Goal: Transaction & Acquisition: Purchase product/service

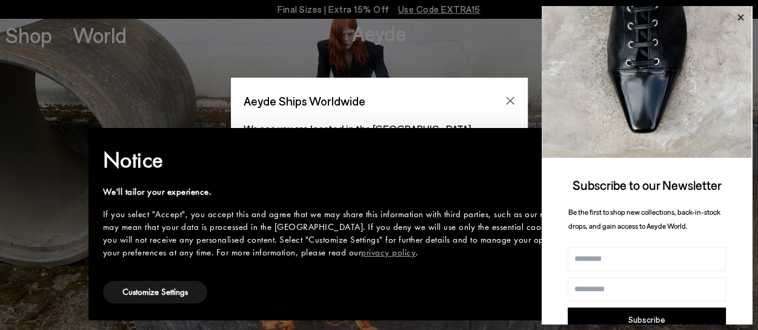
click at [743, 14] on icon at bounding box center [741, 18] width 16 height 16
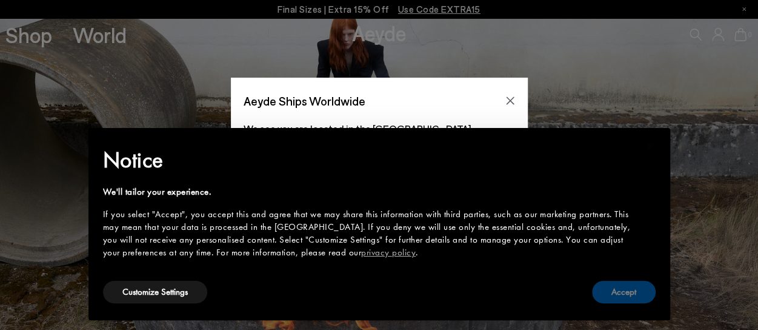
click at [616, 293] on button "Accept" at bounding box center [624, 292] width 64 height 22
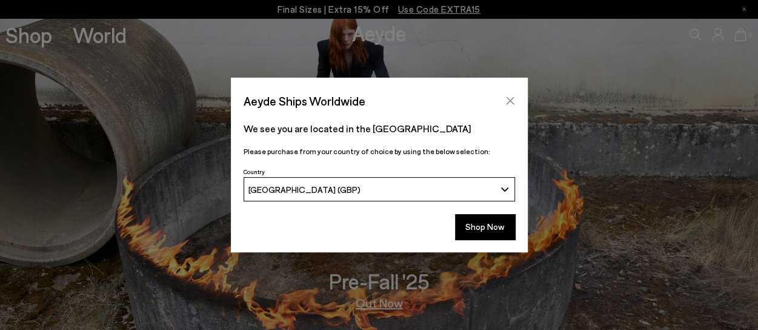
click at [510, 98] on icon "Close" at bounding box center [510, 101] width 10 height 10
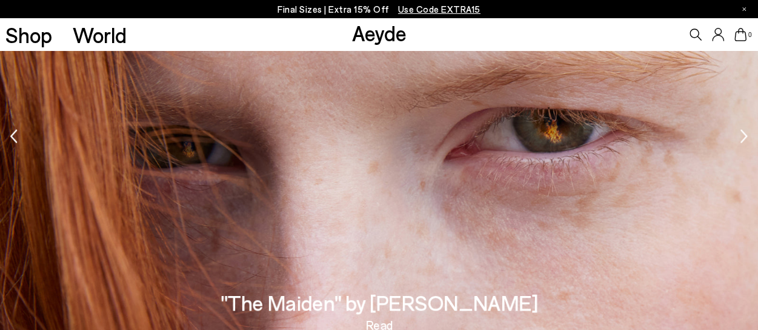
scroll to position [962, 0]
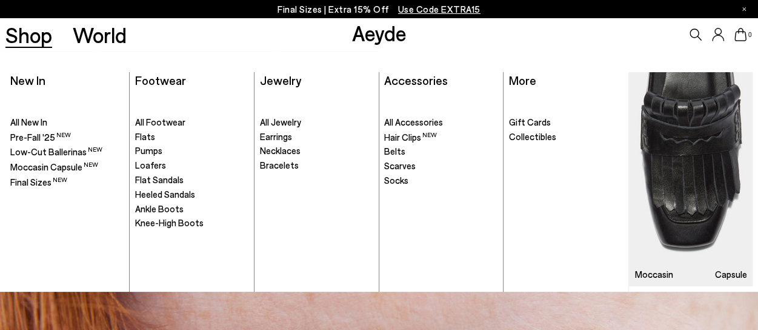
click at [27, 34] on link "Shop" at bounding box center [28, 34] width 47 height 21
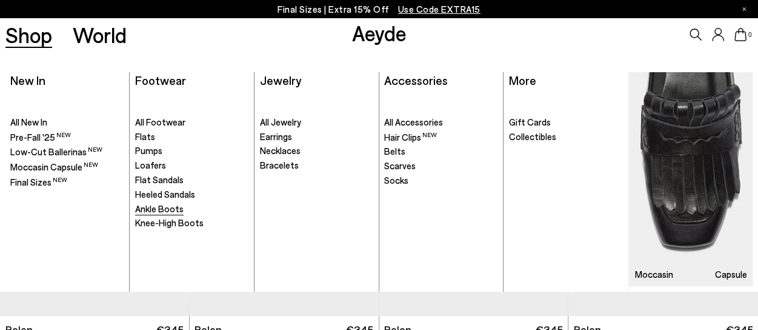
click at [162, 208] on span "Ankle Boots" at bounding box center [159, 208] width 48 height 11
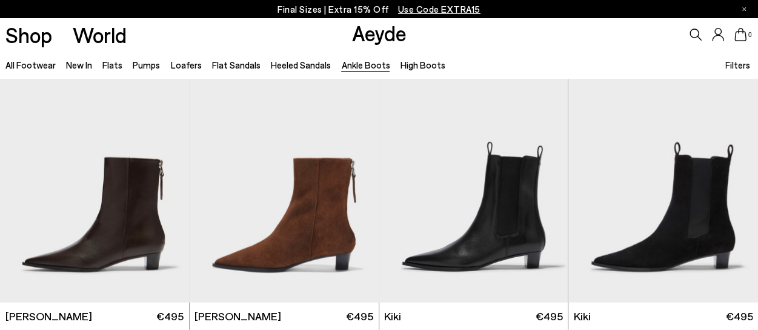
scroll to position [1333, 0]
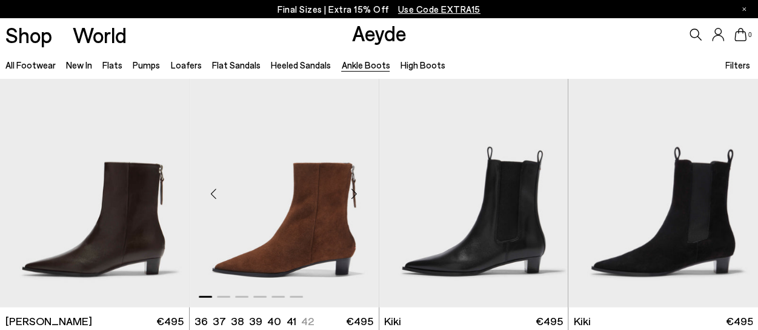
click at [215, 191] on div "Previous slide" at bounding box center [214, 193] width 36 height 36
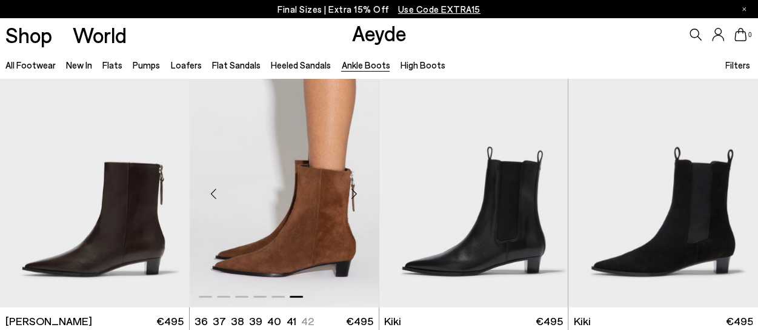
click at [215, 191] on div "Previous slide" at bounding box center [214, 193] width 36 height 36
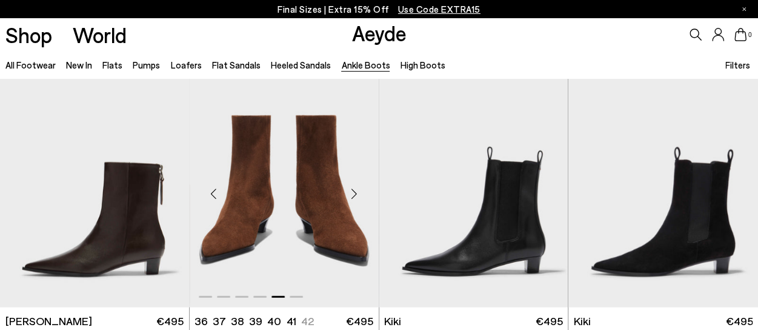
click at [215, 191] on div "Previous slide" at bounding box center [214, 193] width 36 height 36
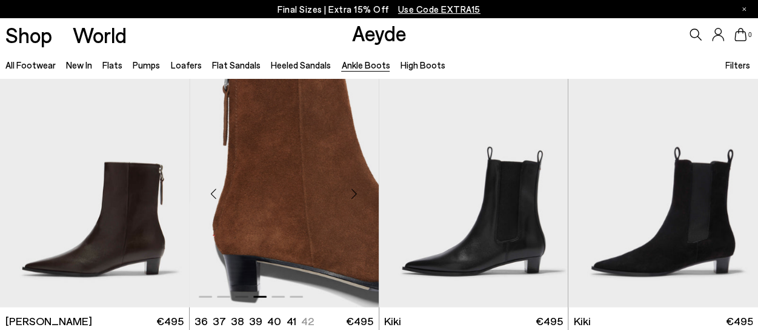
click at [215, 191] on div "Previous slide" at bounding box center [214, 193] width 36 height 36
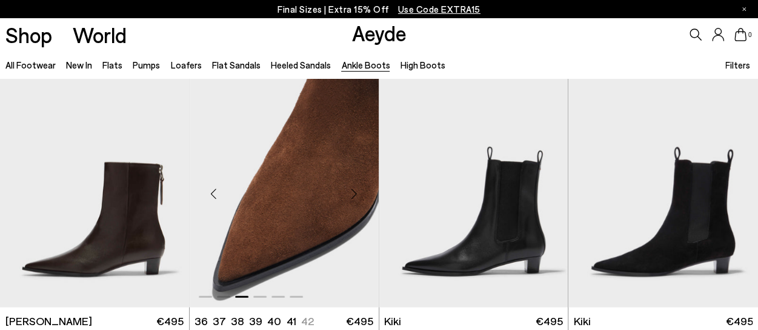
click at [215, 191] on div "Previous slide" at bounding box center [214, 193] width 36 height 36
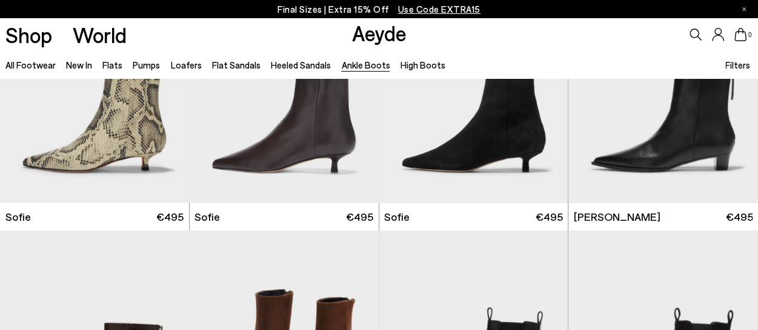
scroll to position [1091, 0]
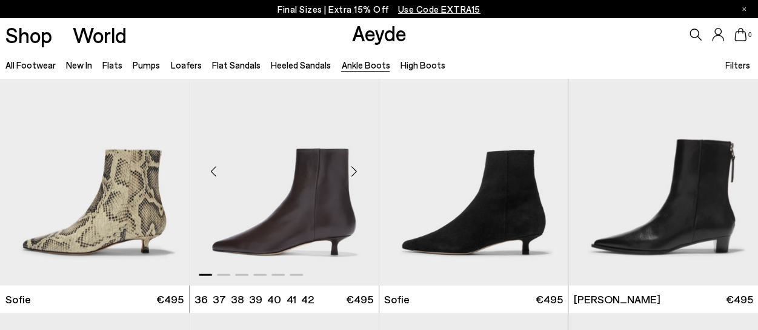
click at [216, 170] on div "Previous slide" at bounding box center [214, 171] width 36 height 36
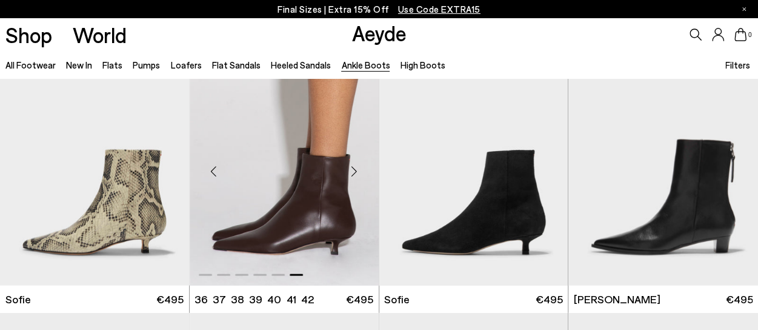
click at [216, 170] on div "Previous slide" at bounding box center [214, 171] width 36 height 36
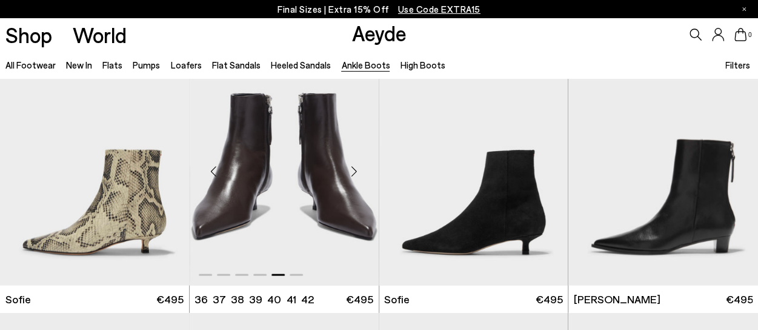
click at [216, 170] on div "Previous slide" at bounding box center [214, 171] width 36 height 36
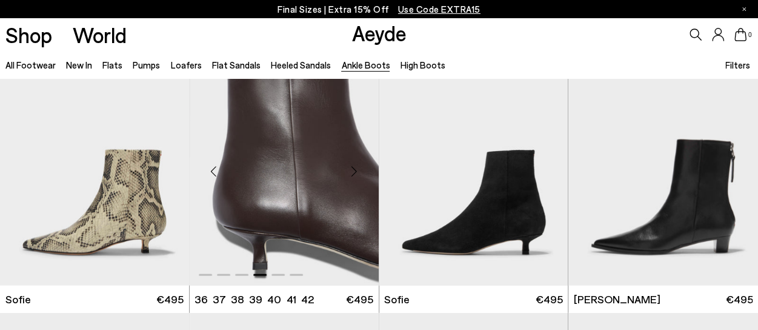
click at [216, 170] on div "Previous slide" at bounding box center [214, 171] width 36 height 36
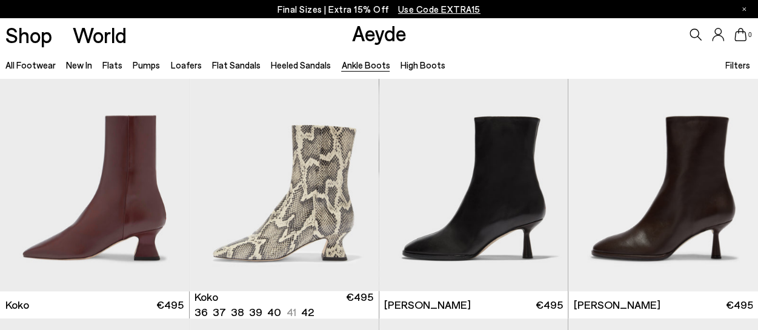
scroll to position [485, 0]
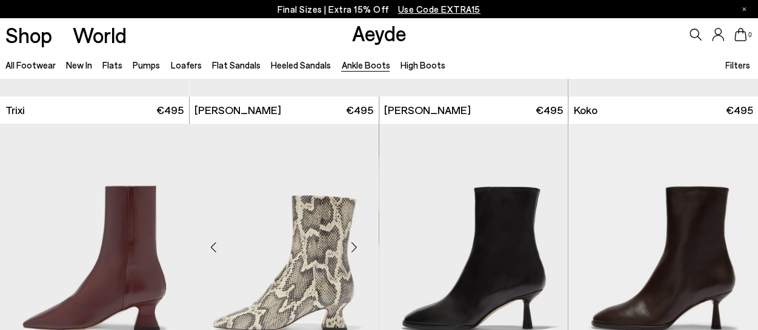
click at [215, 247] on div "Previous slide" at bounding box center [214, 247] width 36 height 36
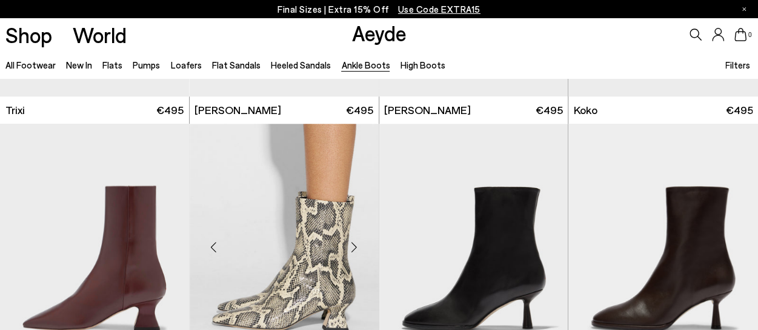
click at [215, 247] on div "Previous slide" at bounding box center [214, 247] width 36 height 36
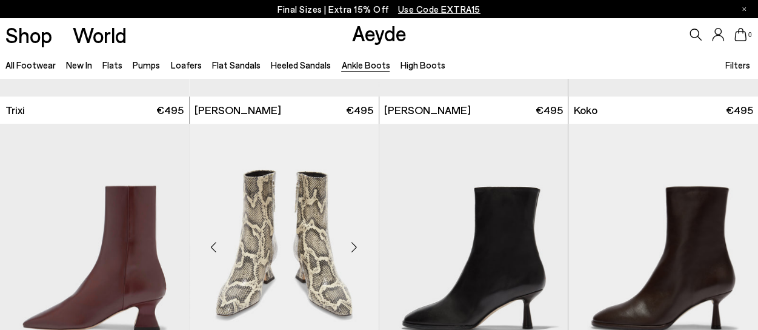
click at [215, 247] on div "Previous slide" at bounding box center [214, 247] width 36 height 36
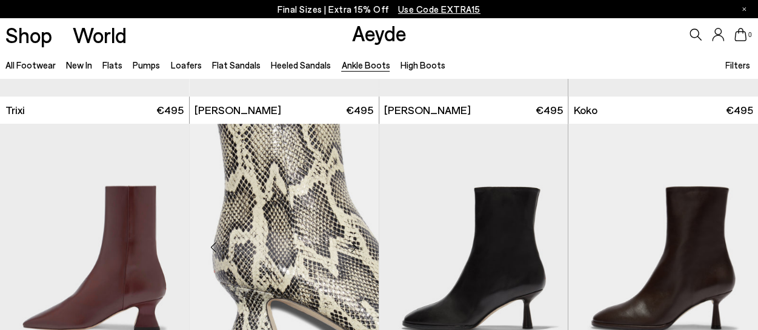
click at [215, 247] on div "Previous slide" at bounding box center [214, 247] width 36 height 36
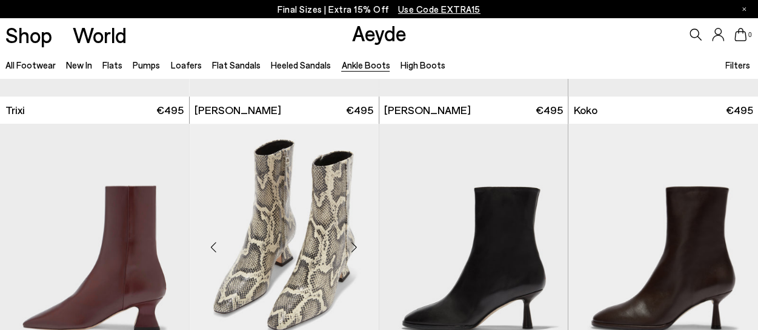
click at [215, 247] on div "Previous slide" at bounding box center [214, 247] width 36 height 36
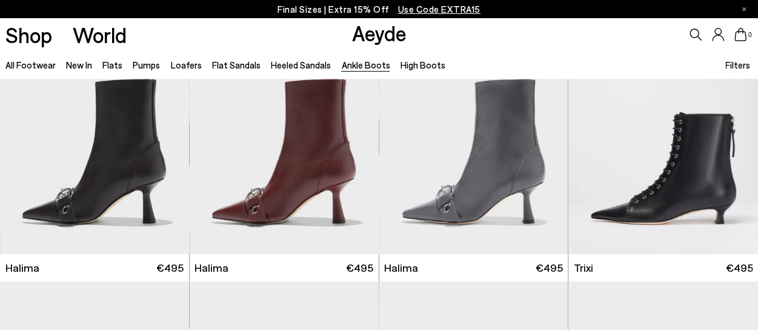
scroll to position [0, 0]
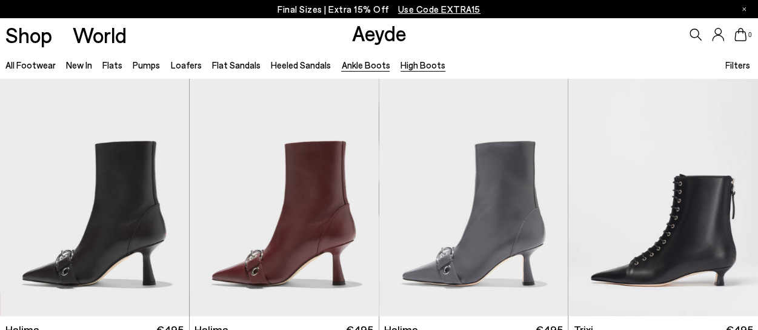
click at [401, 65] on link "High Boots" at bounding box center [423, 64] width 45 height 11
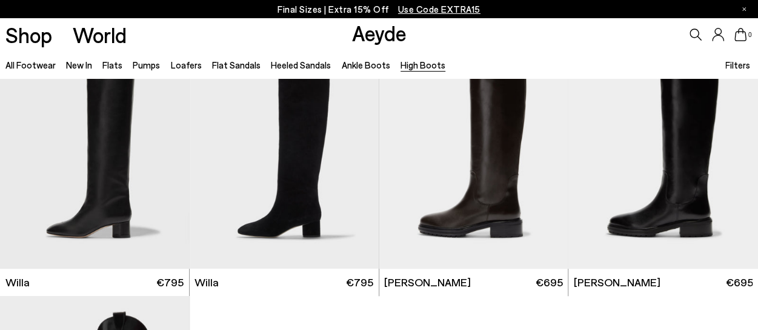
scroll to position [303, 0]
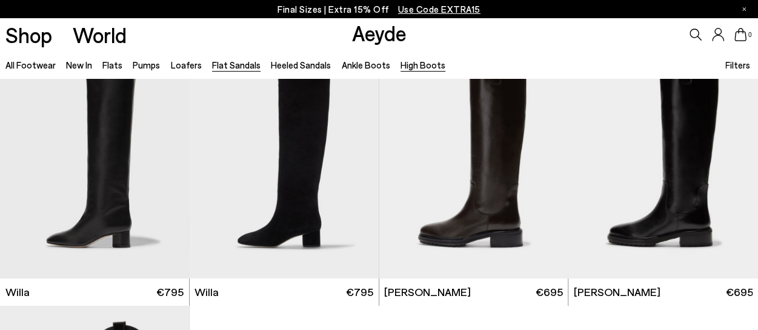
click at [222, 64] on link "Flat Sandals" at bounding box center [236, 64] width 48 height 11
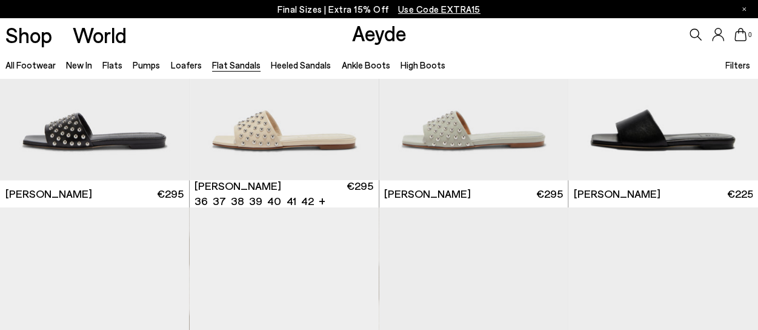
scroll to position [667, 0]
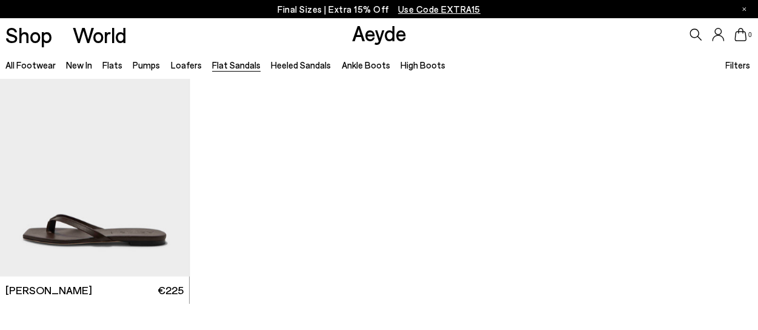
scroll to position [1636, 0]
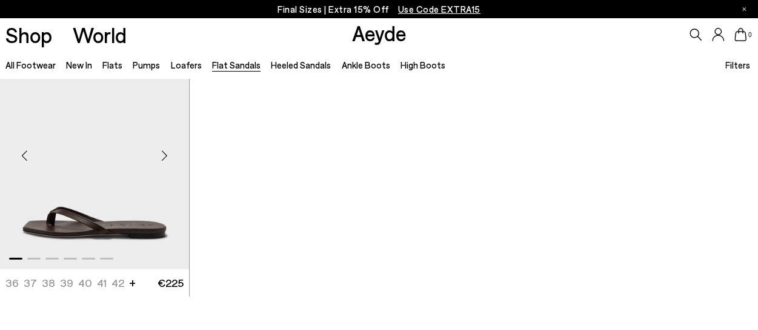
click at [164, 155] on div "Next slide" at bounding box center [165, 155] width 36 height 36
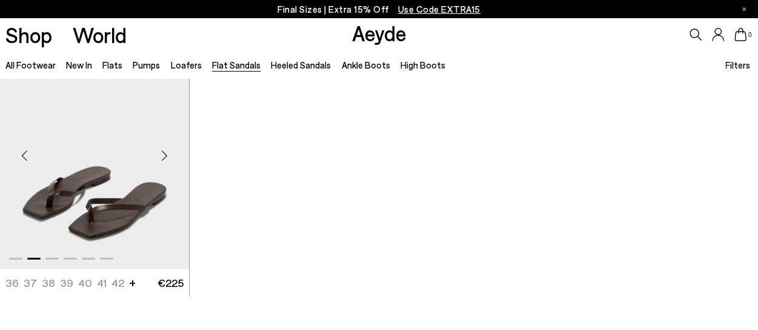
click at [164, 155] on div "Next slide" at bounding box center [165, 155] width 36 height 36
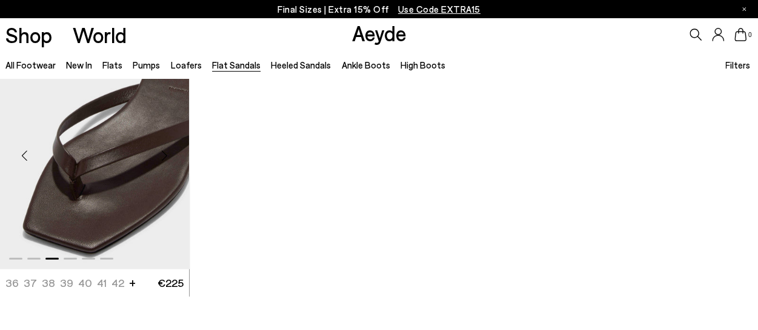
click at [164, 155] on div "Next slide" at bounding box center [165, 155] width 36 height 36
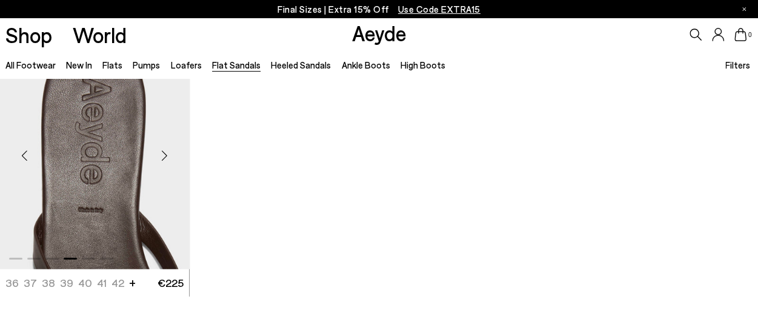
click at [164, 155] on div "Next slide" at bounding box center [165, 155] width 36 height 36
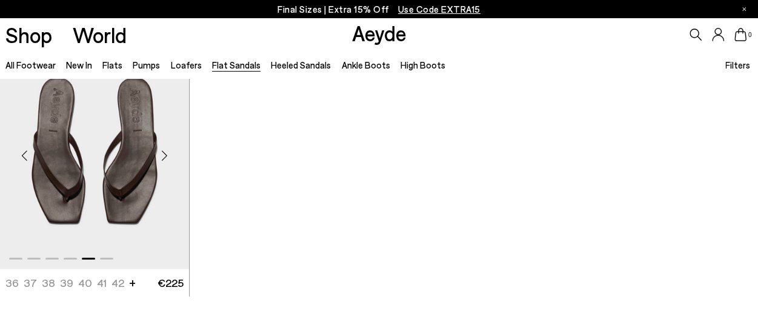
click at [164, 155] on div "Next slide" at bounding box center [165, 155] width 36 height 36
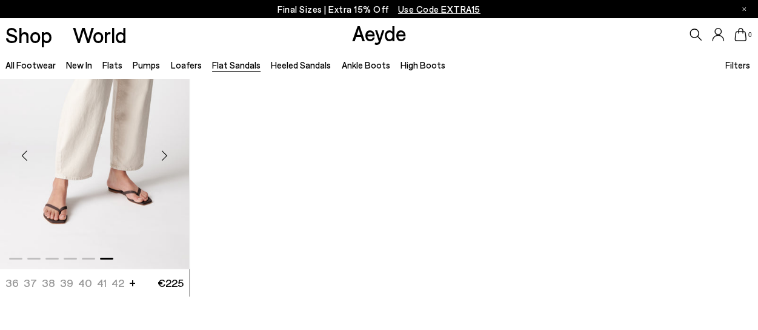
click at [164, 155] on div "Next slide" at bounding box center [165, 155] width 36 height 36
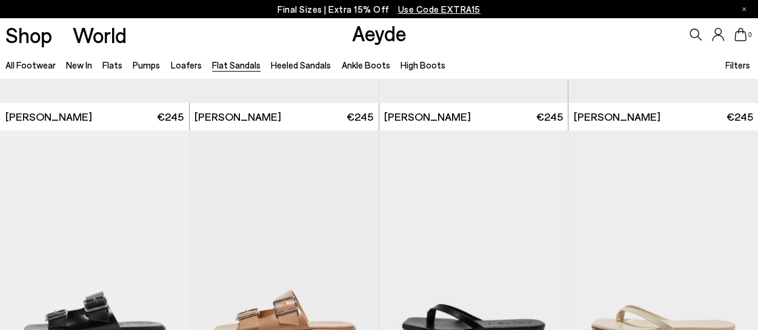
scroll to position [970, 0]
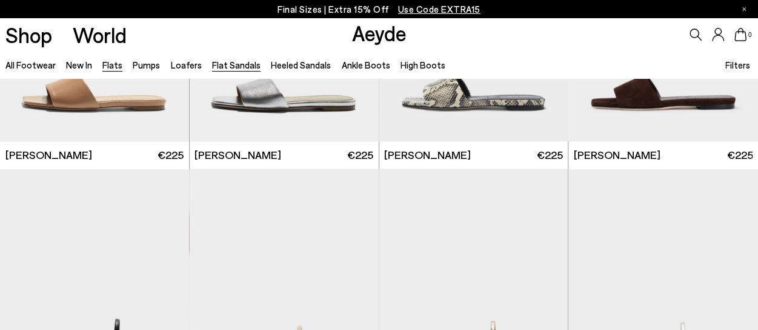
click at [111, 66] on link "Flats" at bounding box center [112, 64] width 20 height 11
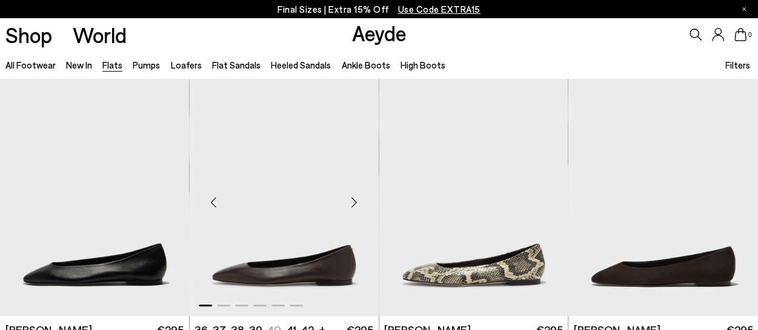
scroll to position [61, 0]
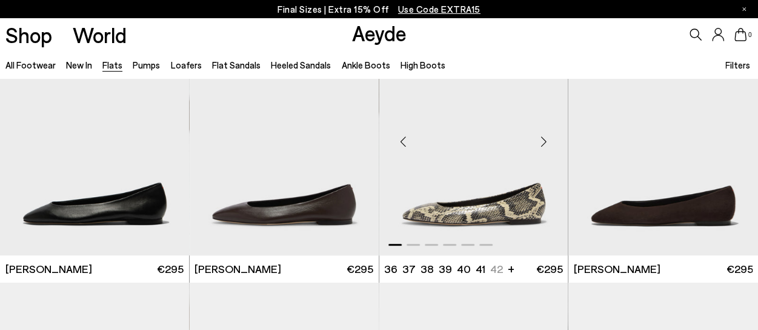
click at [439, 213] on img "1 / 6" at bounding box center [473, 137] width 189 height 238
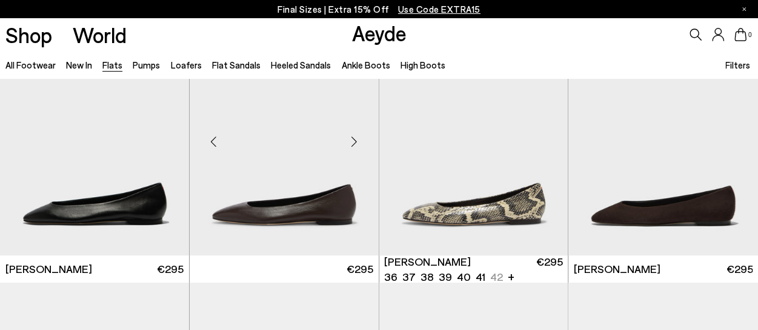
scroll to position [61, 0]
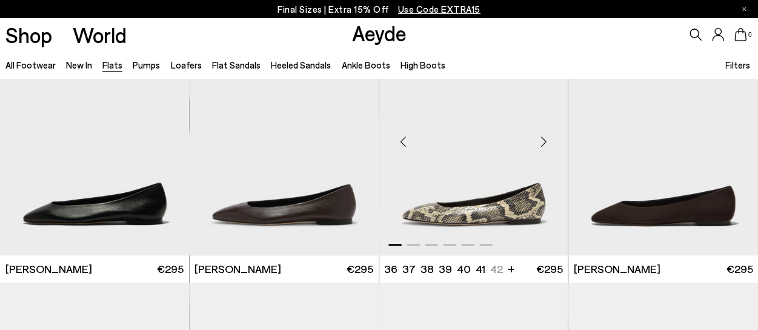
click at [543, 140] on div "Next slide" at bounding box center [543, 141] width 36 height 36
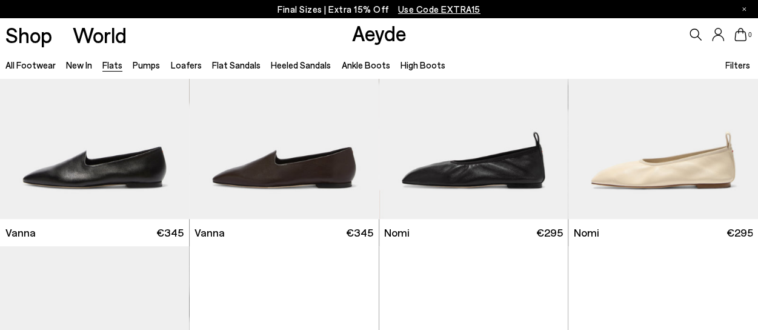
scroll to position [364, 0]
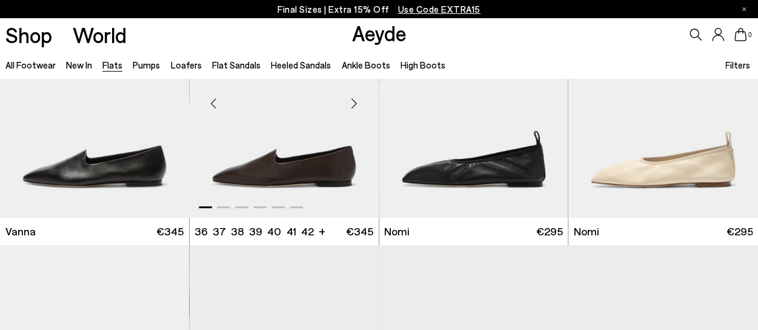
click at [355, 103] on div "Next slide" at bounding box center [354, 103] width 36 height 36
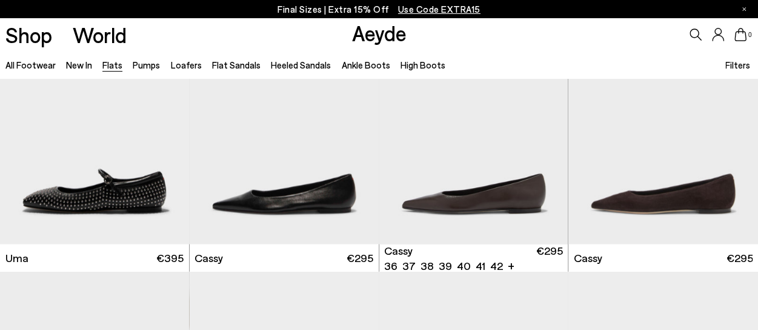
scroll to position [1151, 0]
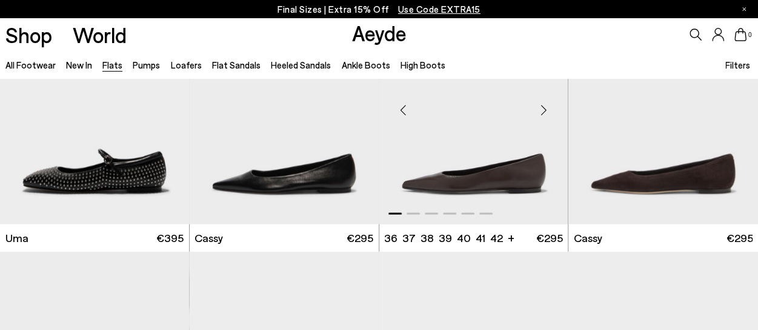
click at [404, 111] on div "Previous slide" at bounding box center [403, 110] width 36 height 36
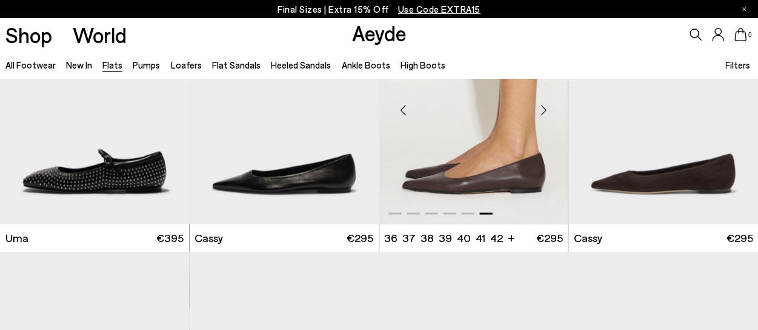
click at [404, 111] on div "Previous slide" at bounding box center [403, 110] width 36 height 36
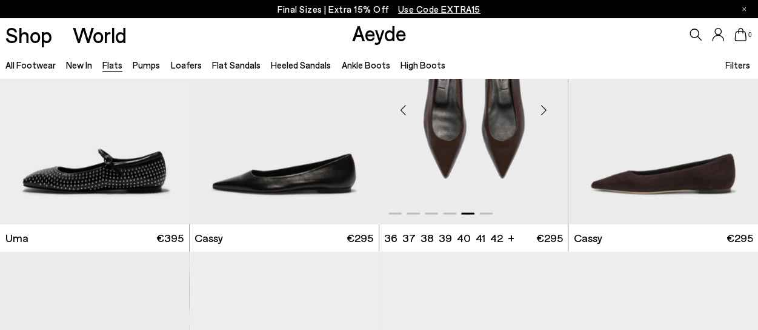
click at [542, 110] on div "Next slide" at bounding box center [543, 110] width 36 height 36
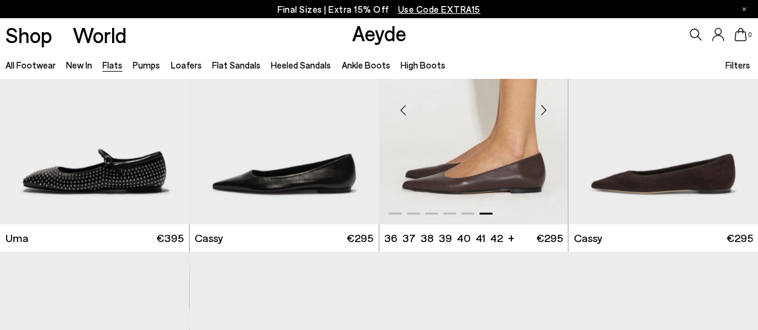
click at [542, 110] on div "Next slide" at bounding box center [543, 110] width 36 height 36
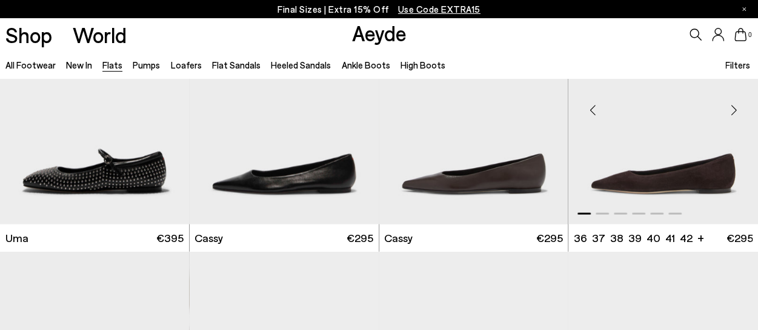
click at [734, 106] on div "Next slide" at bounding box center [734, 110] width 36 height 36
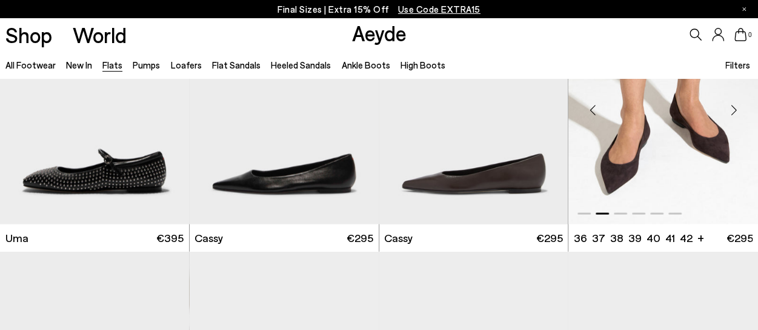
click at [733, 106] on div "Next slide" at bounding box center [734, 110] width 36 height 36
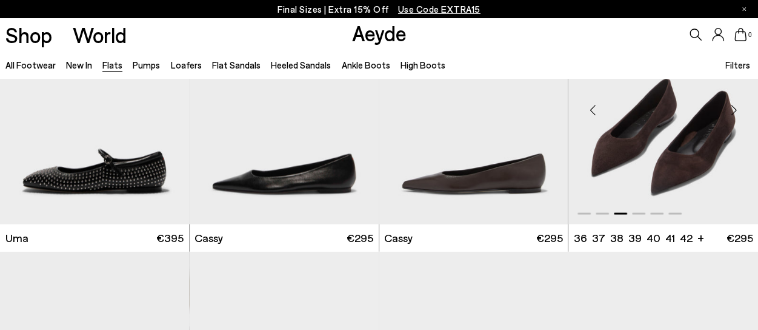
click at [733, 106] on div "Next slide" at bounding box center [734, 110] width 36 height 36
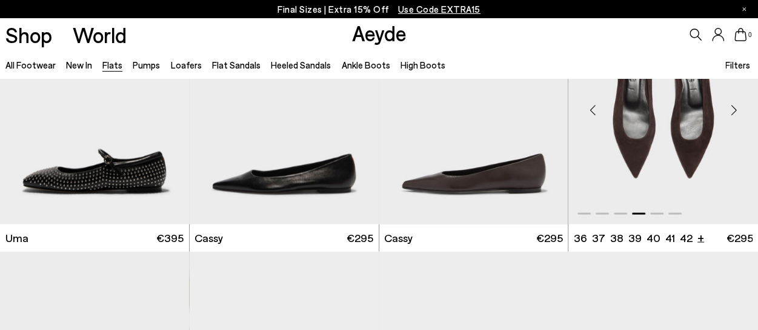
click at [697, 238] on li "+" at bounding box center [700, 237] width 7 height 16
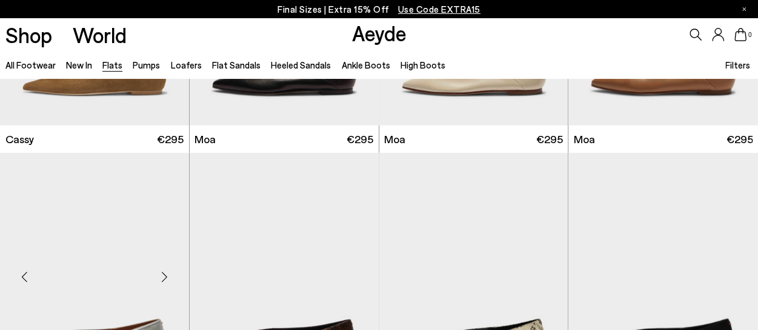
scroll to position [1454, 0]
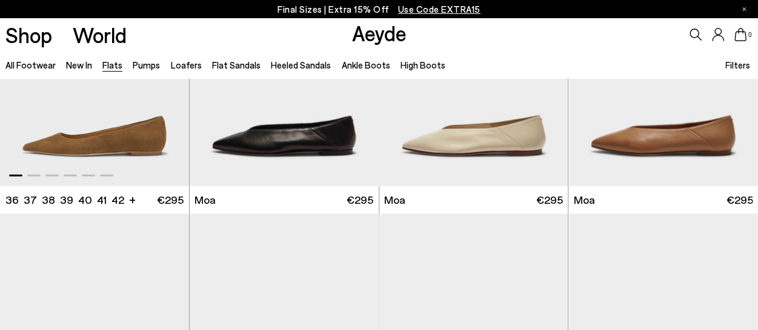
click at [85, 141] on img "1 / 6" at bounding box center [94, 67] width 189 height 238
click at [91, 128] on img "1 / 6" at bounding box center [94, 67] width 189 height 238
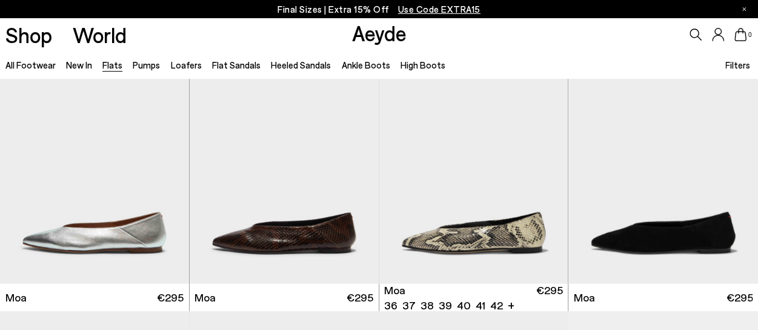
scroll to position [1636, 0]
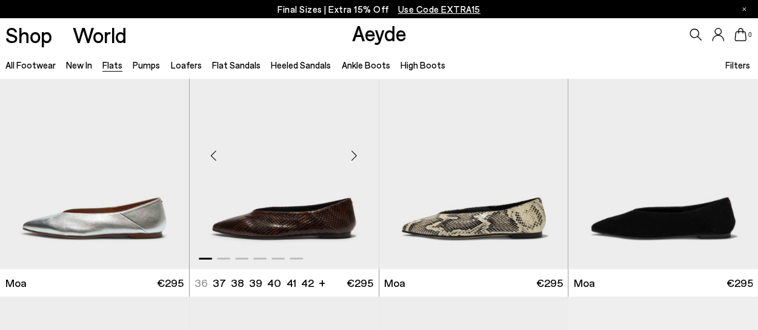
click at [354, 156] on div "Next slide" at bounding box center [354, 155] width 36 height 36
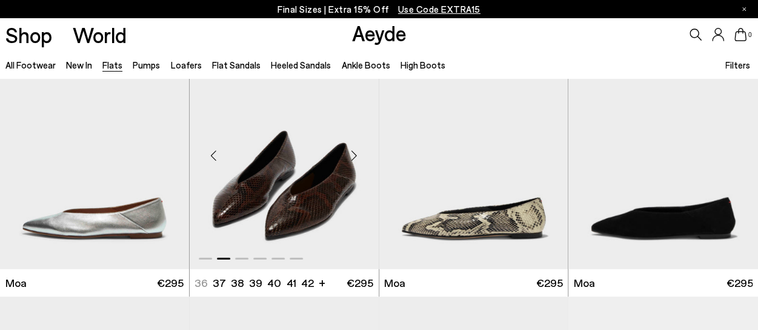
click at [354, 156] on div "Next slide" at bounding box center [354, 155] width 36 height 36
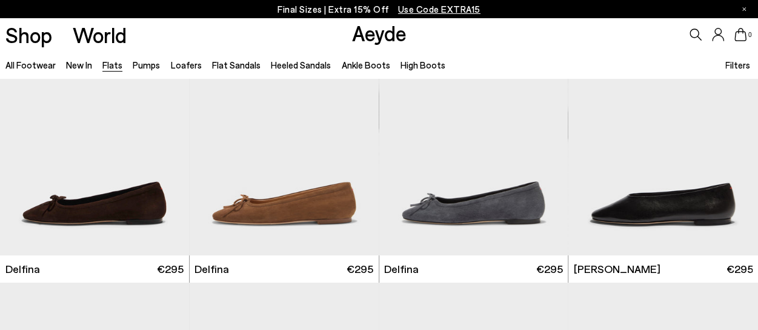
scroll to position [2182, 0]
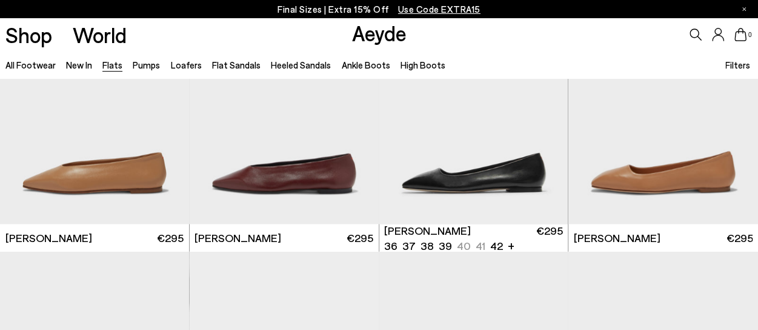
scroll to position [3272, 0]
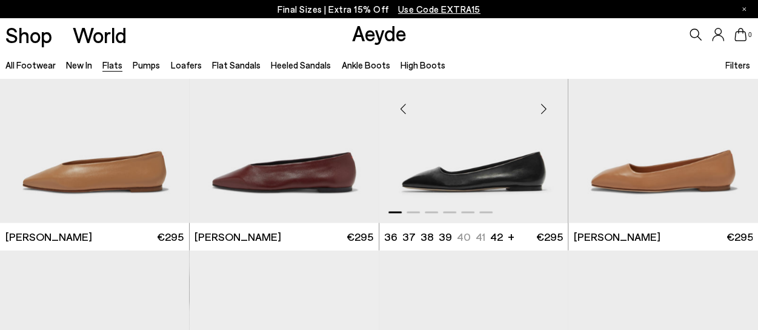
click at [400, 109] on div "Previous slide" at bounding box center [403, 108] width 36 height 36
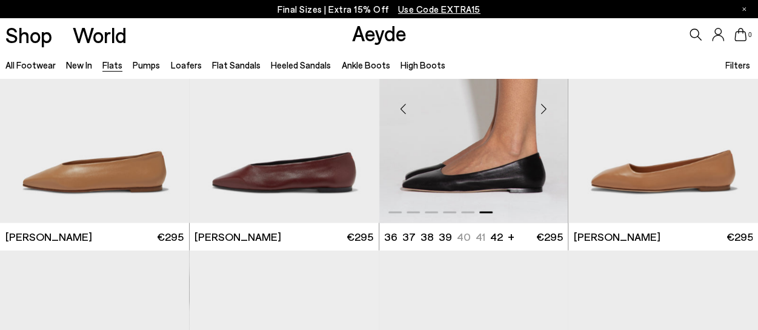
click at [400, 109] on div "Previous slide" at bounding box center [403, 108] width 36 height 36
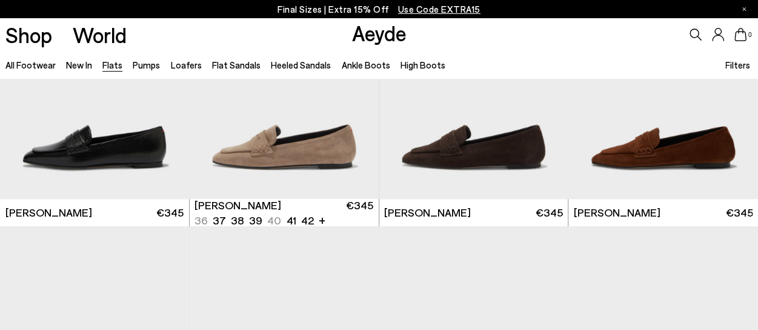
scroll to position [5151, 0]
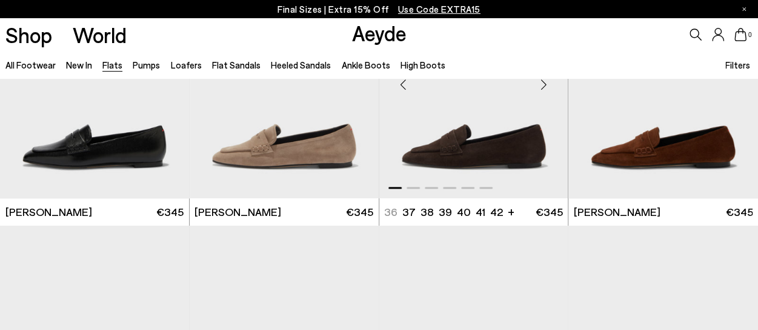
click at [539, 89] on div "Next slide" at bounding box center [543, 84] width 36 height 36
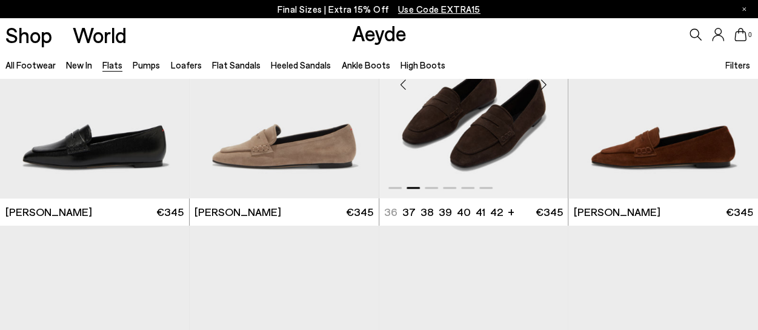
click at [539, 89] on div "Next slide" at bounding box center [543, 84] width 36 height 36
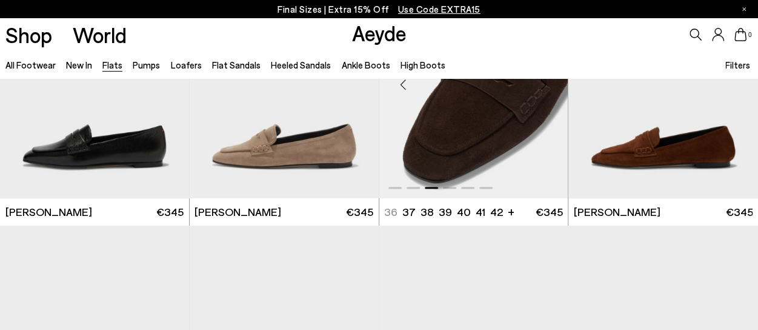
click at [539, 89] on div "Next slide" at bounding box center [543, 84] width 36 height 36
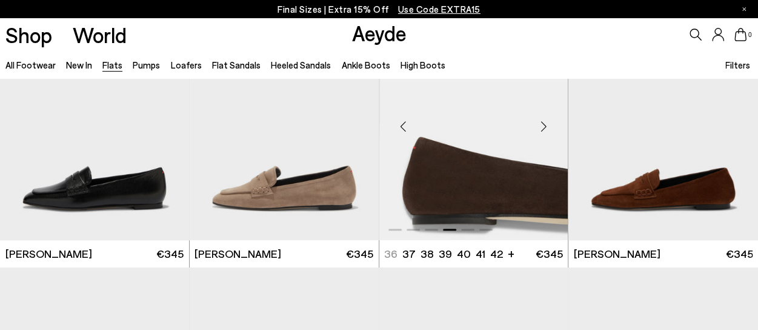
scroll to position [5090, 0]
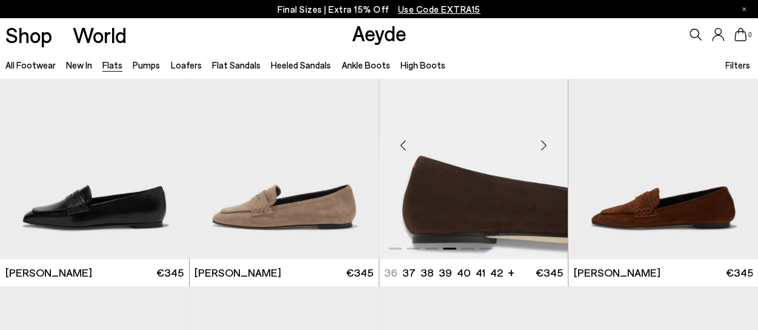
click at [543, 144] on div "Next slide" at bounding box center [543, 145] width 36 height 36
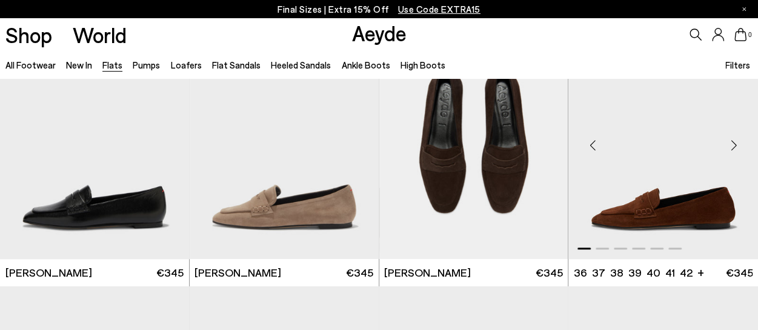
click at [594, 146] on div "Previous slide" at bounding box center [592, 145] width 36 height 36
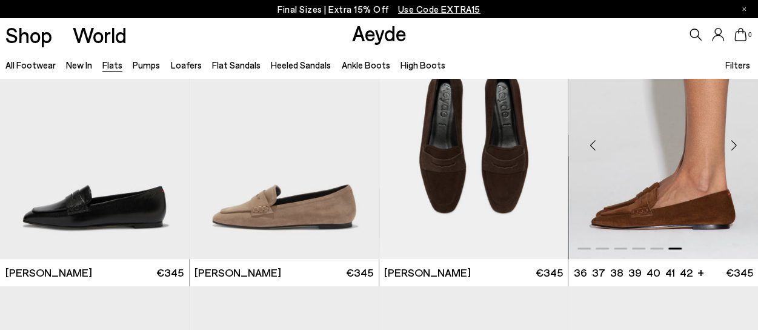
click at [594, 146] on div "Previous slide" at bounding box center [592, 145] width 36 height 36
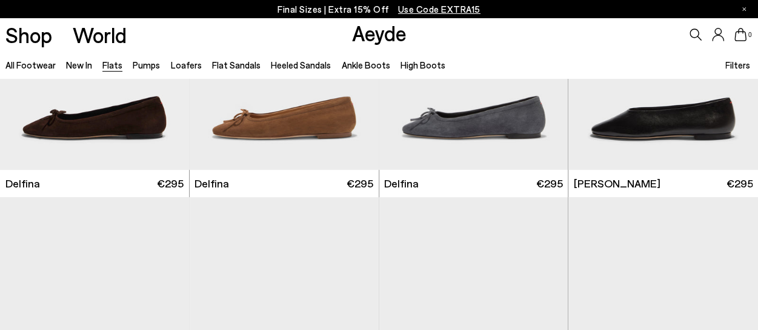
scroll to position [2182, 0]
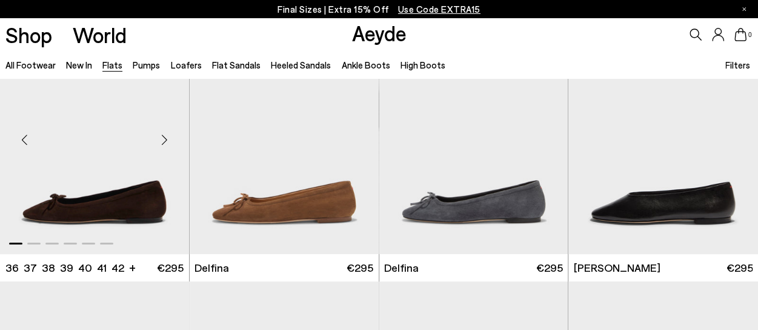
click at [167, 134] on div "Next slide" at bounding box center [165, 139] width 36 height 36
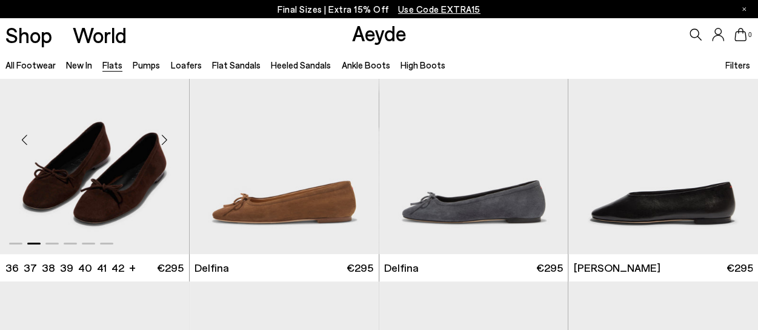
click at [167, 134] on div "Next slide" at bounding box center [165, 139] width 36 height 36
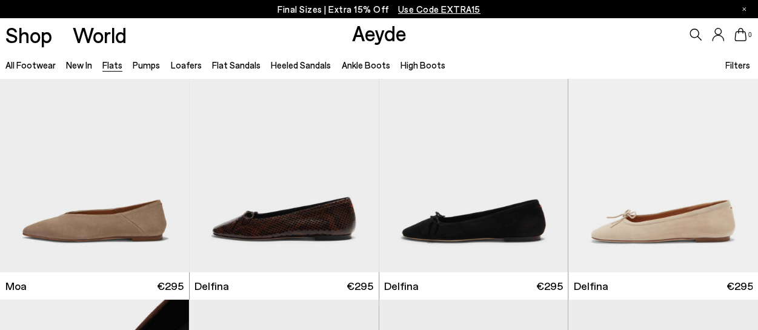
scroll to position [1879, 0]
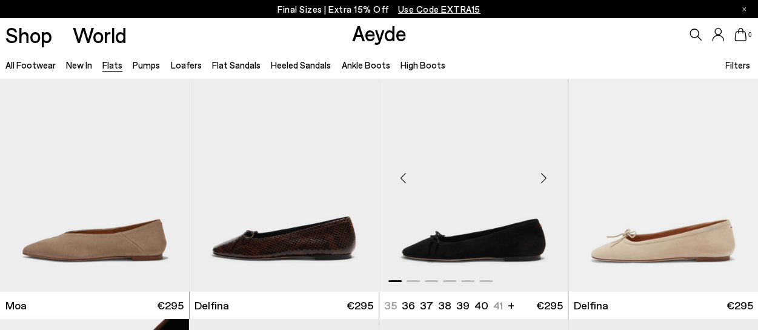
click at [402, 180] on div "Previous slide" at bounding box center [403, 177] width 36 height 36
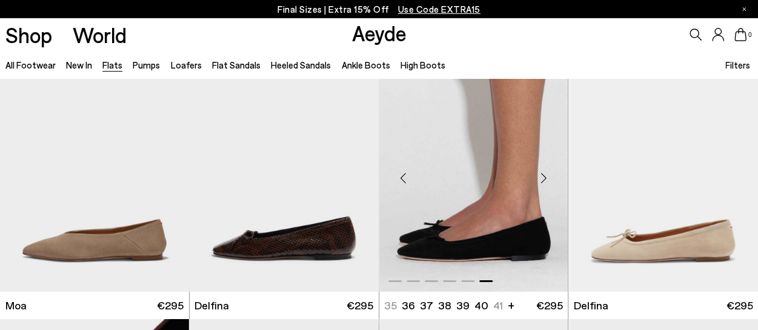
click at [402, 180] on div "Previous slide" at bounding box center [403, 177] width 36 height 36
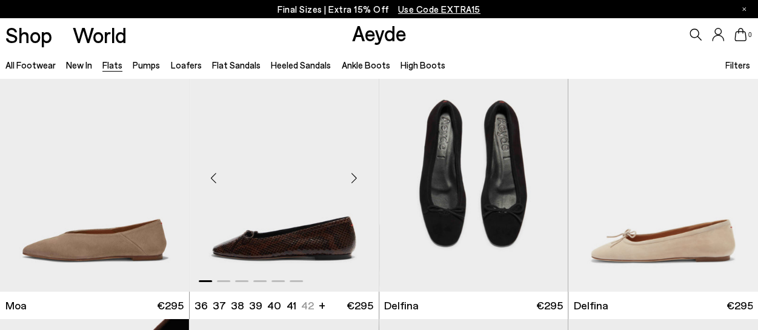
click at [210, 178] on div "Previous slide" at bounding box center [214, 177] width 36 height 36
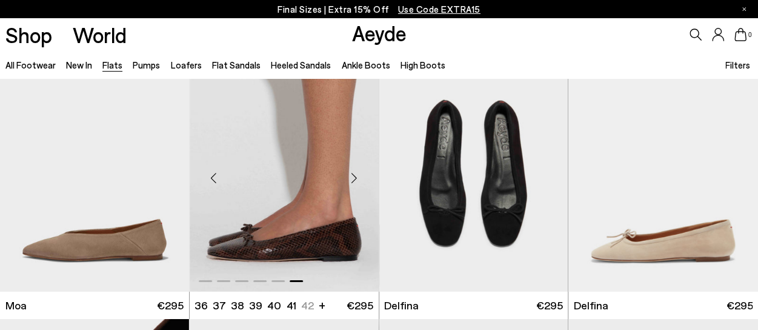
click at [210, 178] on div "Previous slide" at bounding box center [214, 177] width 36 height 36
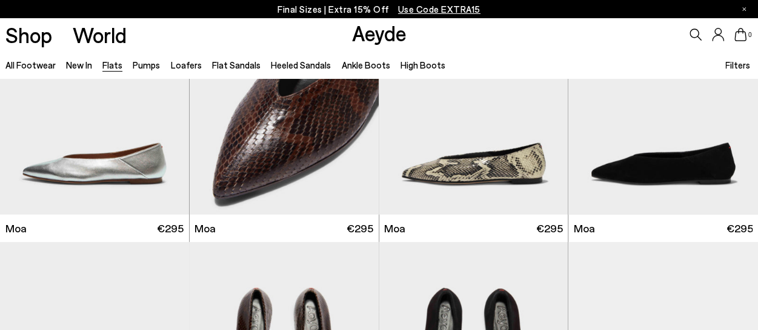
scroll to position [1636, 0]
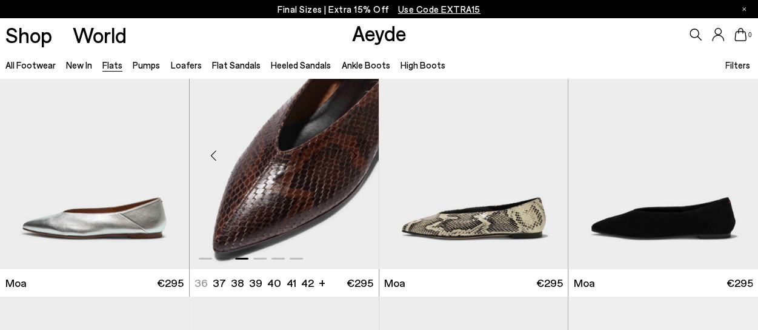
click at [213, 157] on div "Previous slide" at bounding box center [214, 155] width 36 height 36
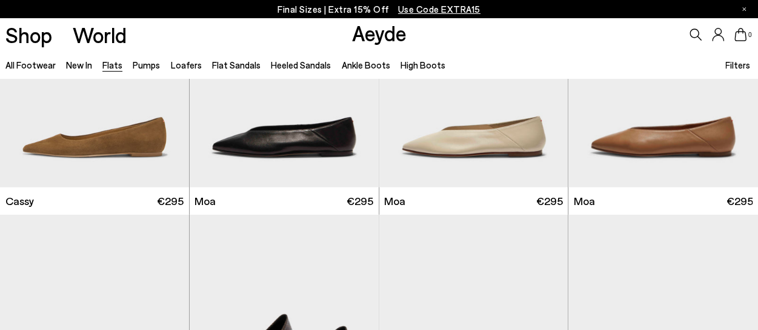
scroll to position [1394, 0]
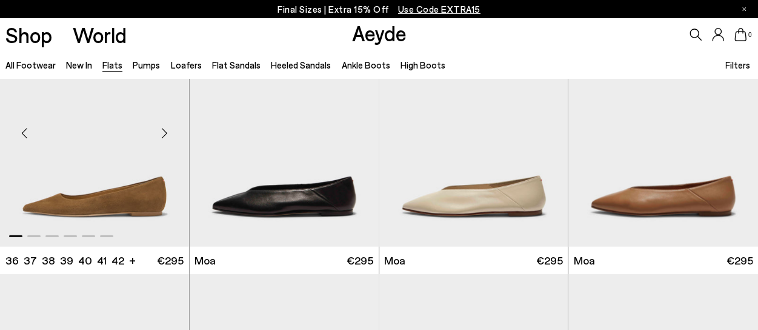
click at [27, 129] on div "Previous slide" at bounding box center [24, 133] width 36 height 36
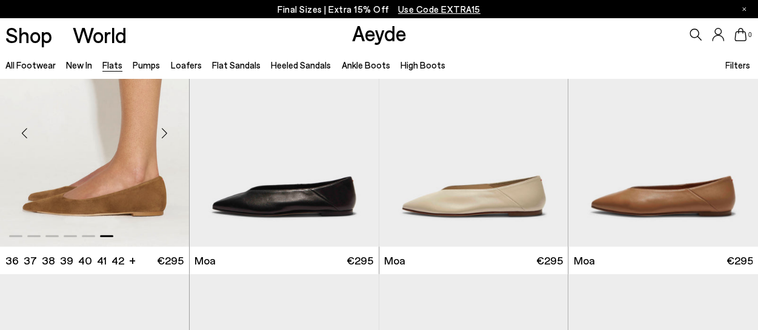
click at [27, 129] on div "Previous slide" at bounding box center [24, 133] width 36 height 36
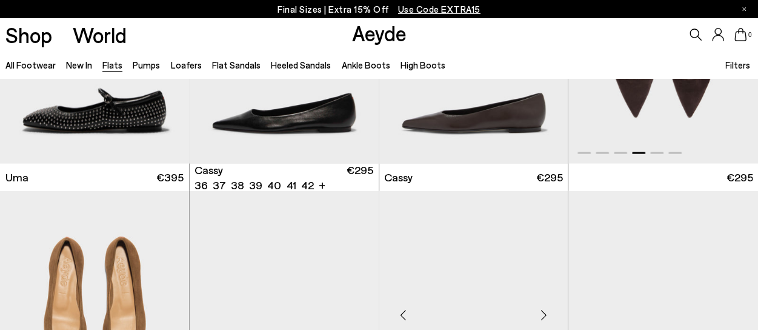
scroll to position [1091, 0]
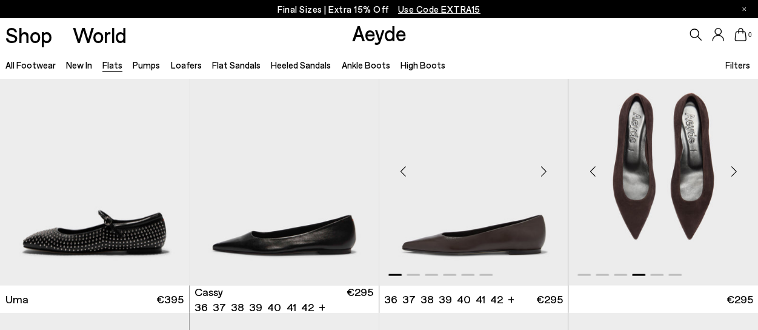
click at [395, 170] on div "Previous slide" at bounding box center [403, 171] width 36 height 36
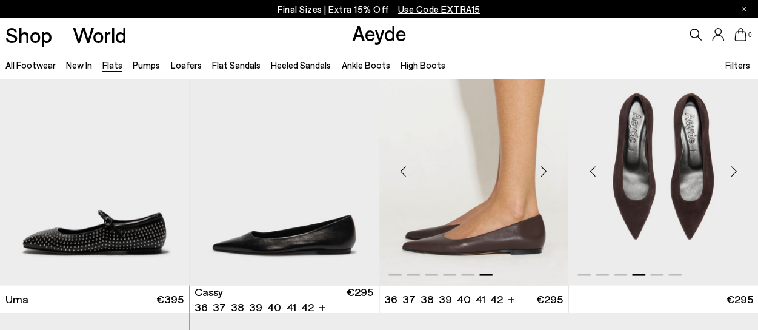
click at [396, 170] on div "Previous slide" at bounding box center [403, 171] width 36 height 36
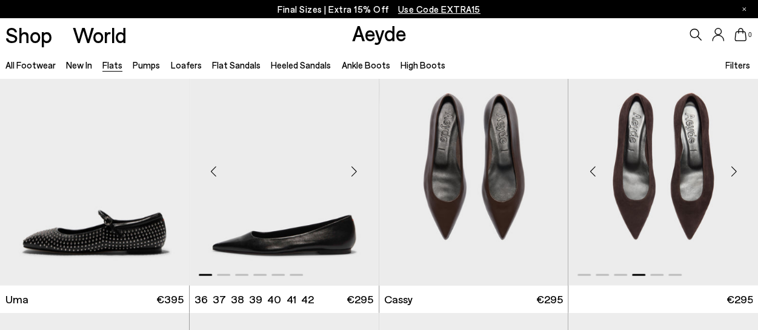
click at [213, 166] on div "Previous slide" at bounding box center [214, 171] width 36 height 36
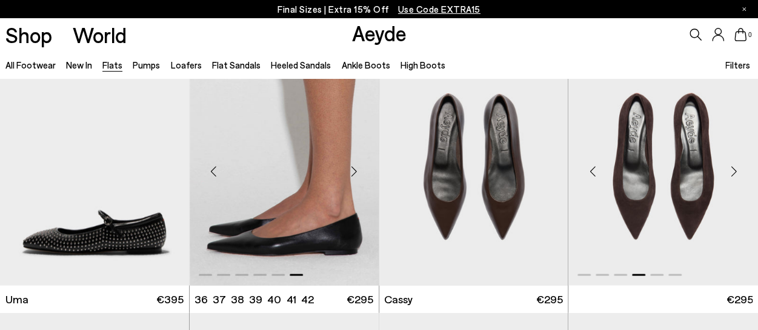
click at [213, 166] on div "Previous slide" at bounding box center [214, 171] width 36 height 36
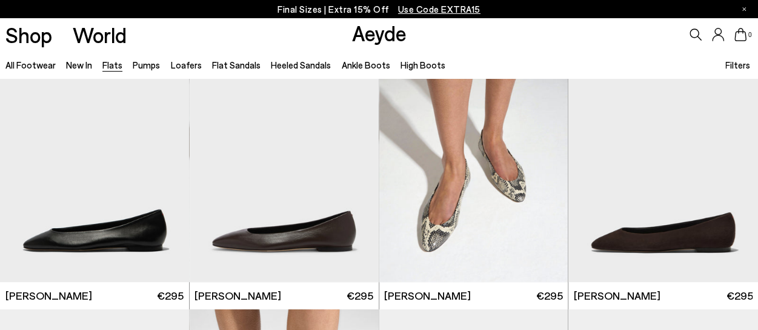
scroll to position [0, 0]
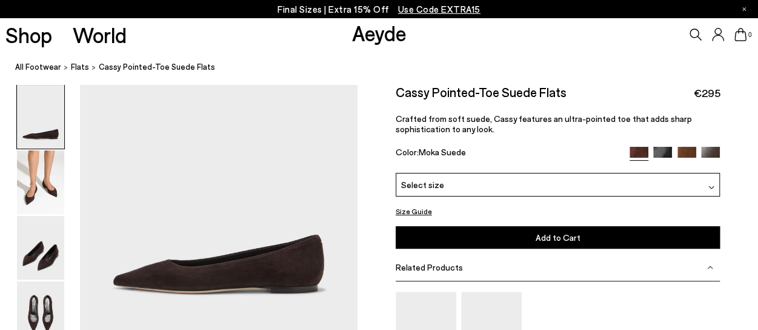
click at [485, 187] on div "Select size" at bounding box center [558, 185] width 325 height 24
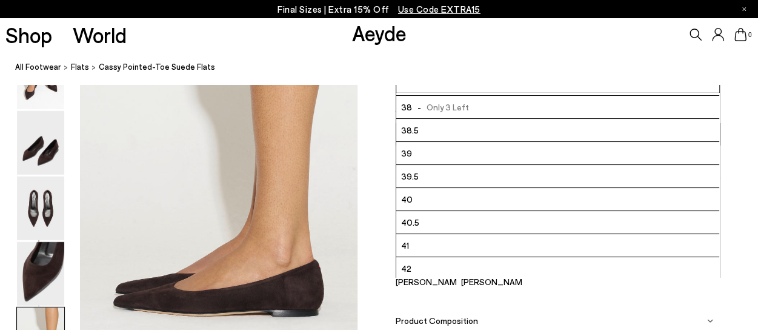
scroll to position [67, 0]
click at [34, 148] on img at bounding box center [40, 143] width 47 height 64
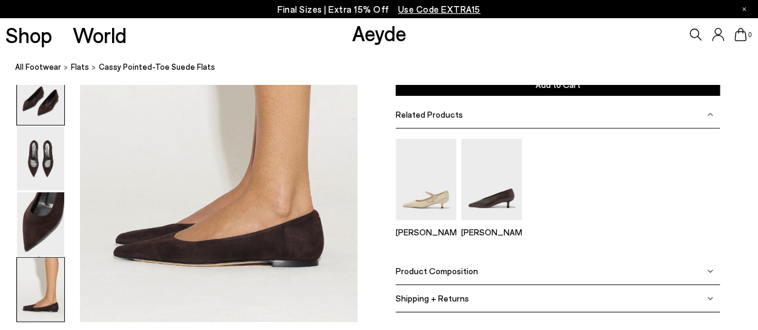
scroll to position [1893, 0]
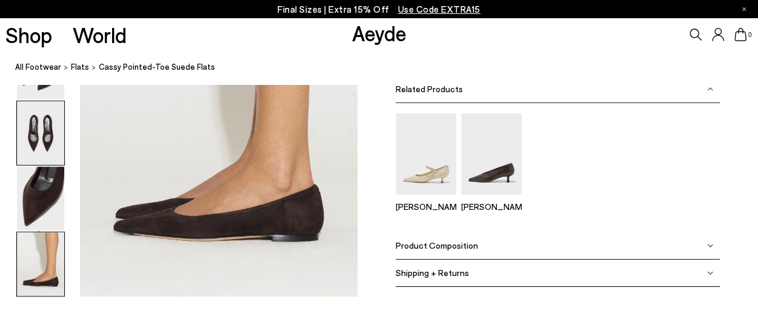
click at [45, 128] on img at bounding box center [40, 133] width 47 height 64
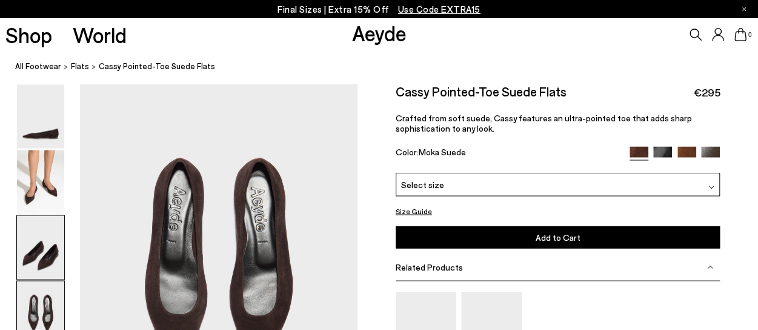
scroll to position [992, 0]
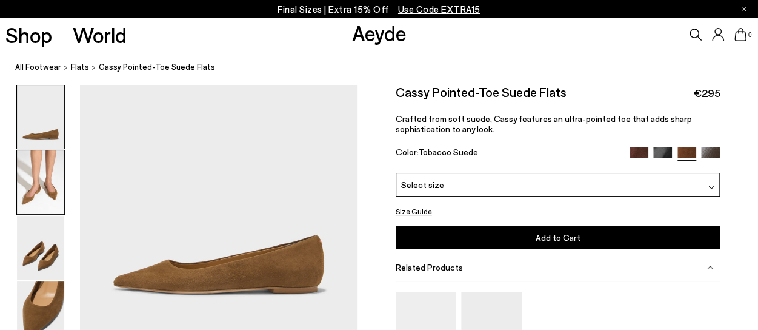
click at [40, 190] on img at bounding box center [40, 182] width 47 height 64
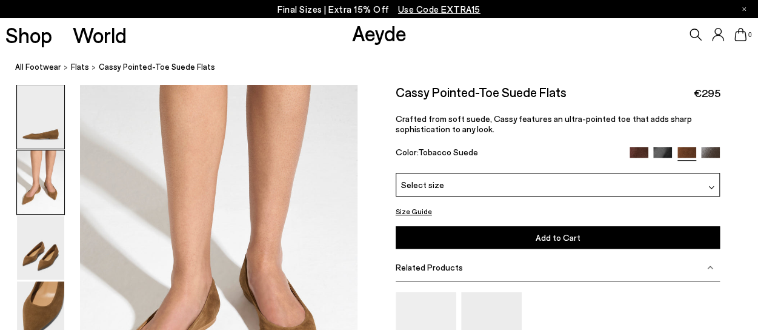
scroll to position [370, 0]
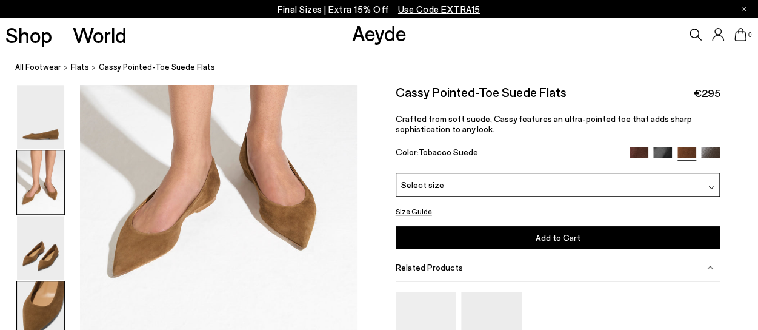
click at [45, 307] on img at bounding box center [40, 313] width 47 height 64
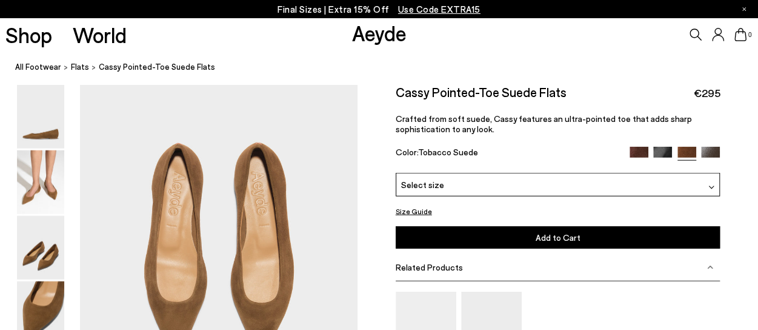
scroll to position [1477, 0]
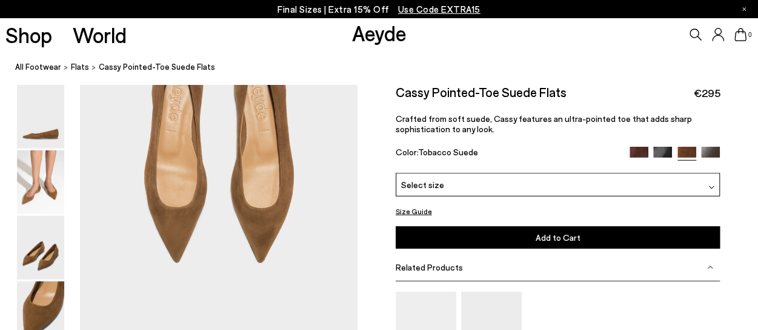
click at [463, 179] on div "Select size" at bounding box center [558, 185] width 325 height 24
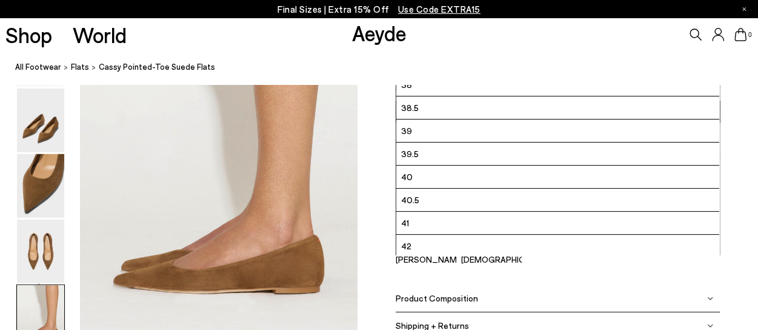
scroll to position [67, 0]
click at [408, 243] on span "42" at bounding box center [406, 245] width 10 height 15
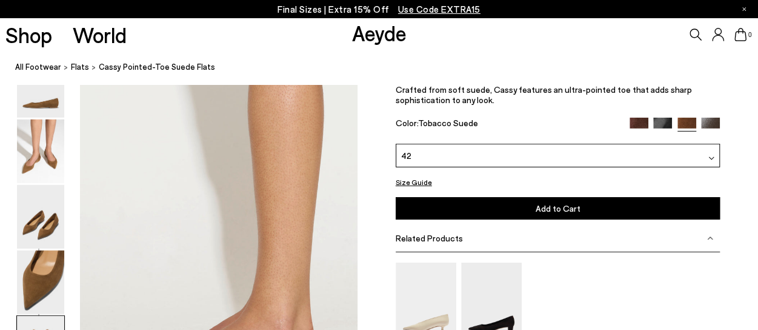
scroll to position [1719, 0]
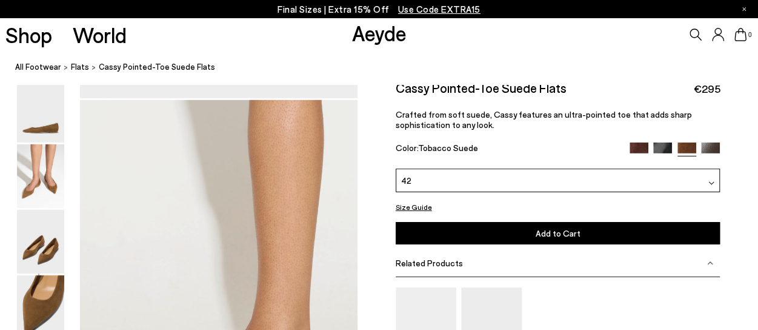
click at [405, 208] on button "Size Guide" at bounding box center [414, 206] width 36 height 15
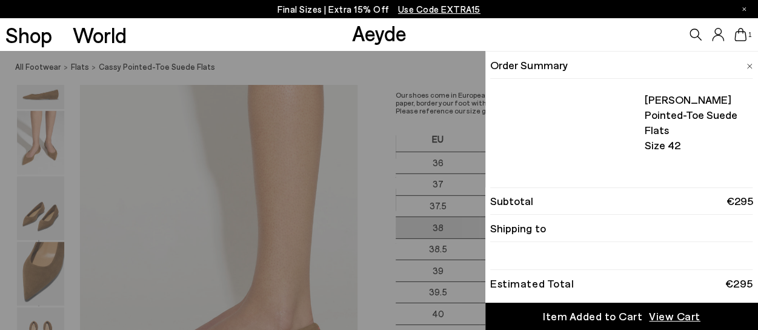
scroll to position [1840, 0]
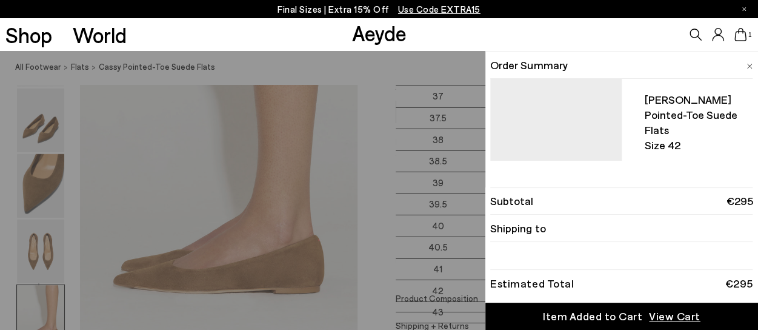
click at [379, 187] on div "Quick Add Color Size View Details Order Summary Cassy pointed-toe suede flats S…" at bounding box center [379, 190] width 758 height 279
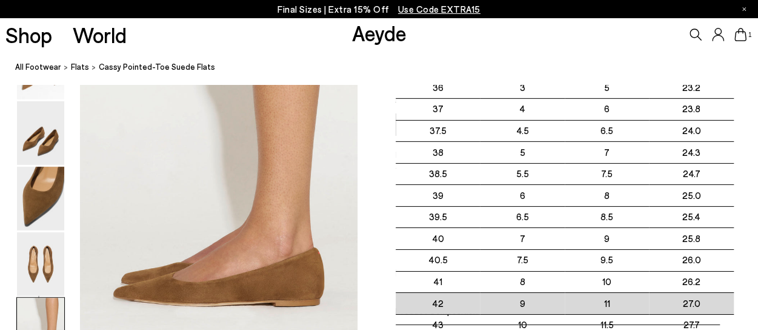
scroll to position [1719, 0]
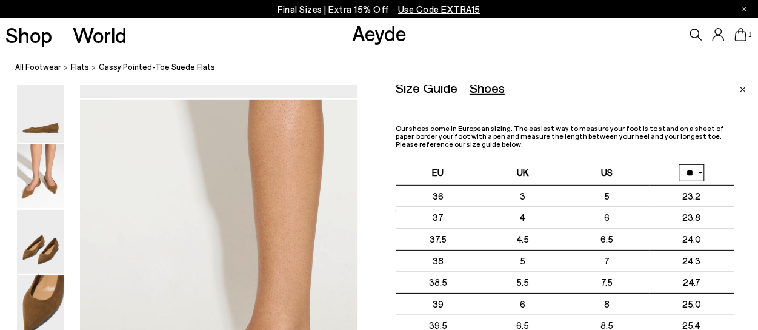
click at [597, 108] on div "Size Guide Shoes Belt Our shoes come in European sizing. The easiest way to mea…" at bounding box center [565, 316] width 338 height 473
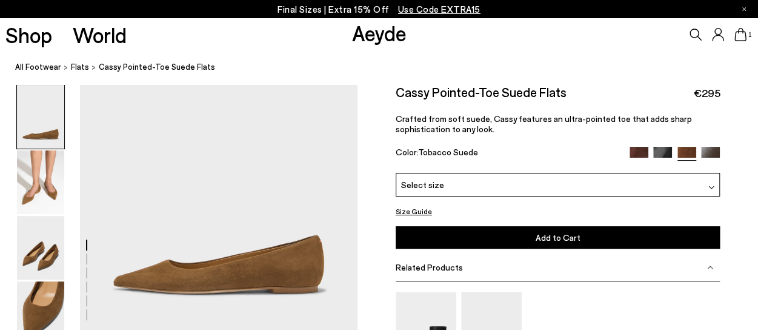
click at [485, 179] on div "Select size" at bounding box center [558, 185] width 325 height 24
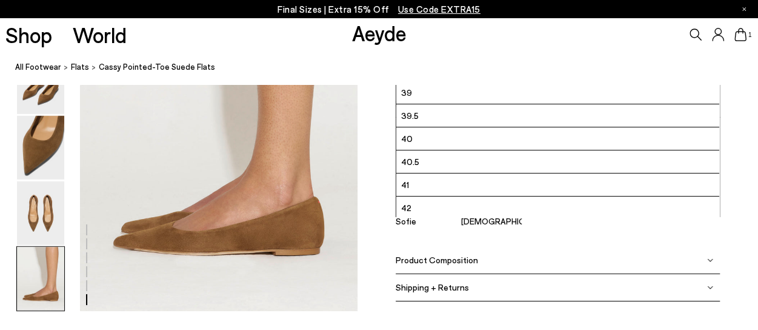
scroll to position [1879, 0]
click at [444, 205] on li "42" at bounding box center [558, 207] width 324 height 23
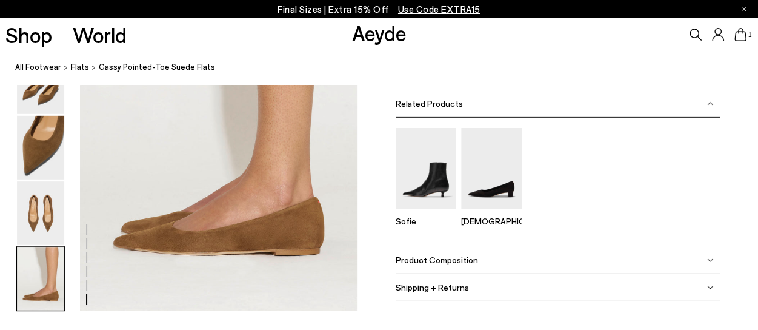
scroll to position [1757, 0]
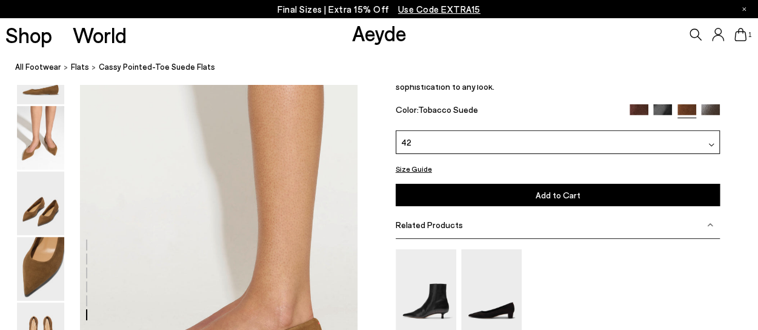
click at [538, 196] on span "Add to Cart" at bounding box center [558, 195] width 45 height 10
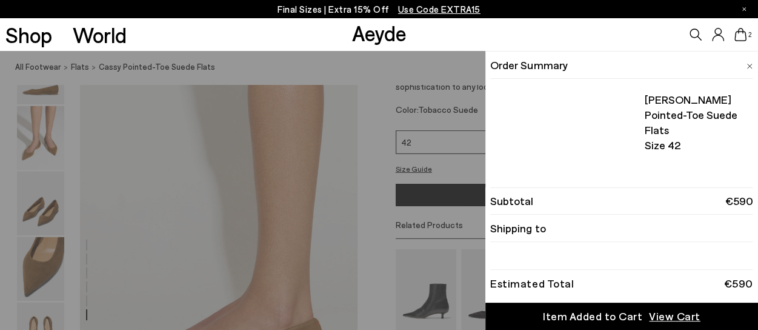
click at [538, 196] on li "Subtotal €590" at bounding box center [621, 200] width 262 height 27
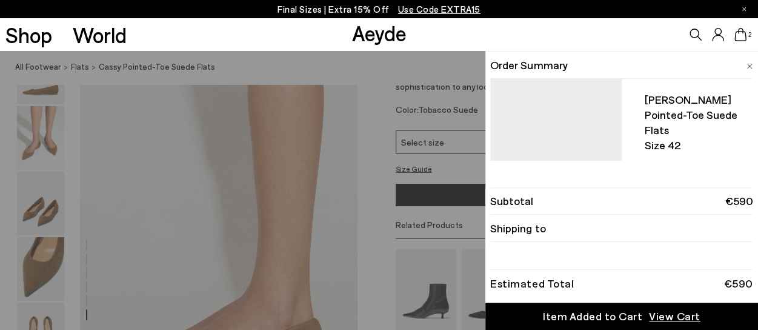
scroll to position [1879, 0]
